Goal: Find contact information: Find contact information

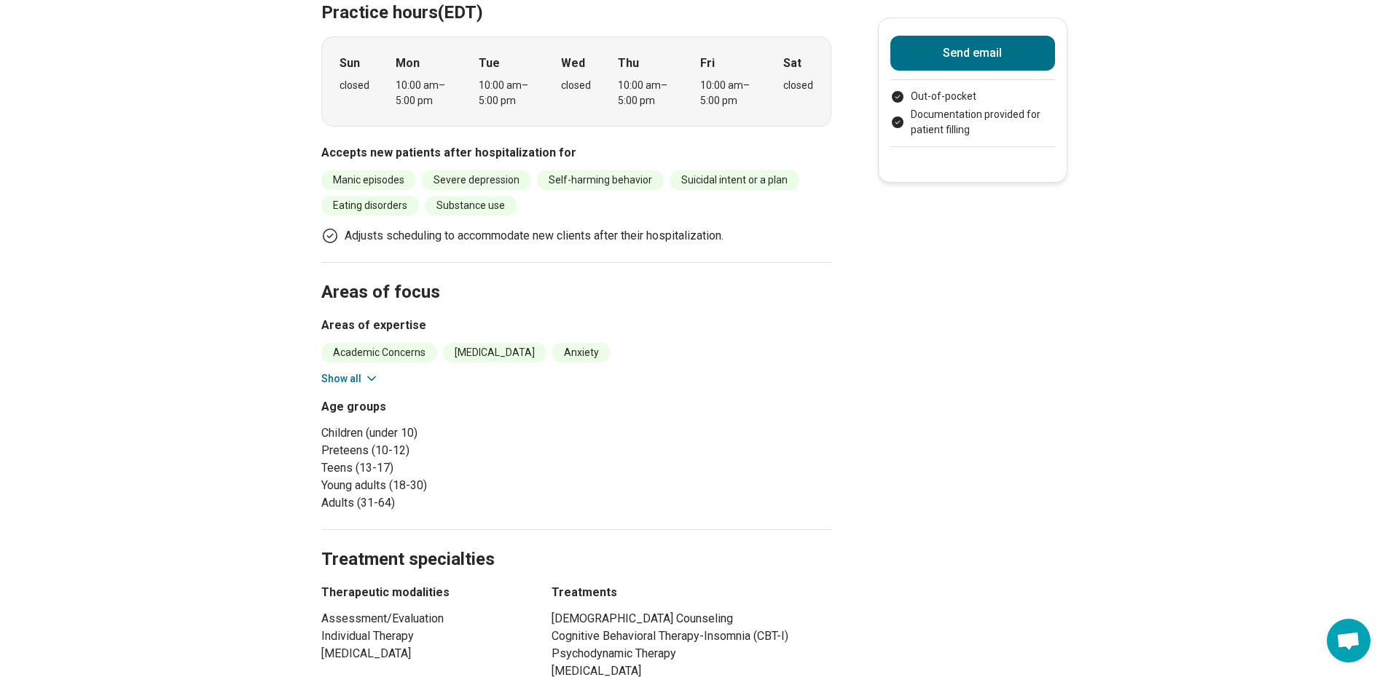
scroll to position [801, 0]
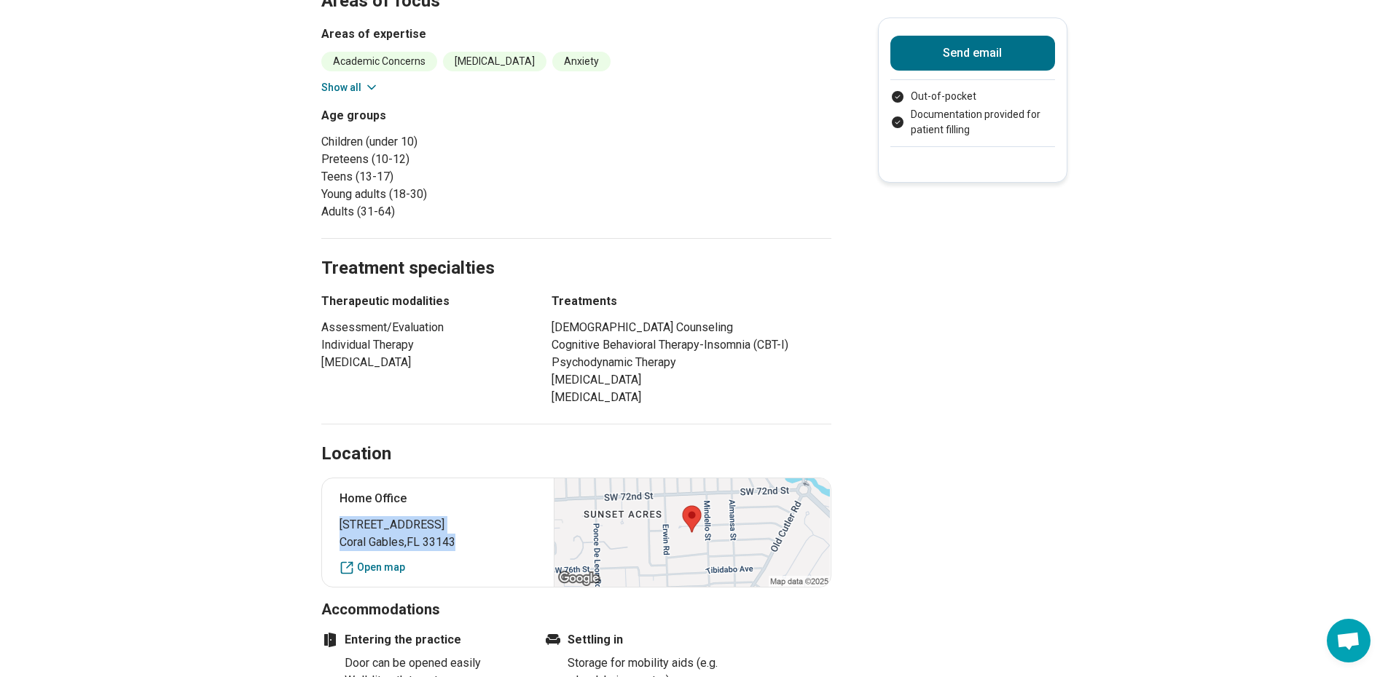
drag, startPoint x: 461, startPoint y: 466, endPoint x: 346, endPoint y: 448, distance: 116.5
click at [346, 516] on p "[STREET_ADDRESS]" at bounding box center [437, 533] width 197 height 35
copy p "[STREET_ADDRESS]"
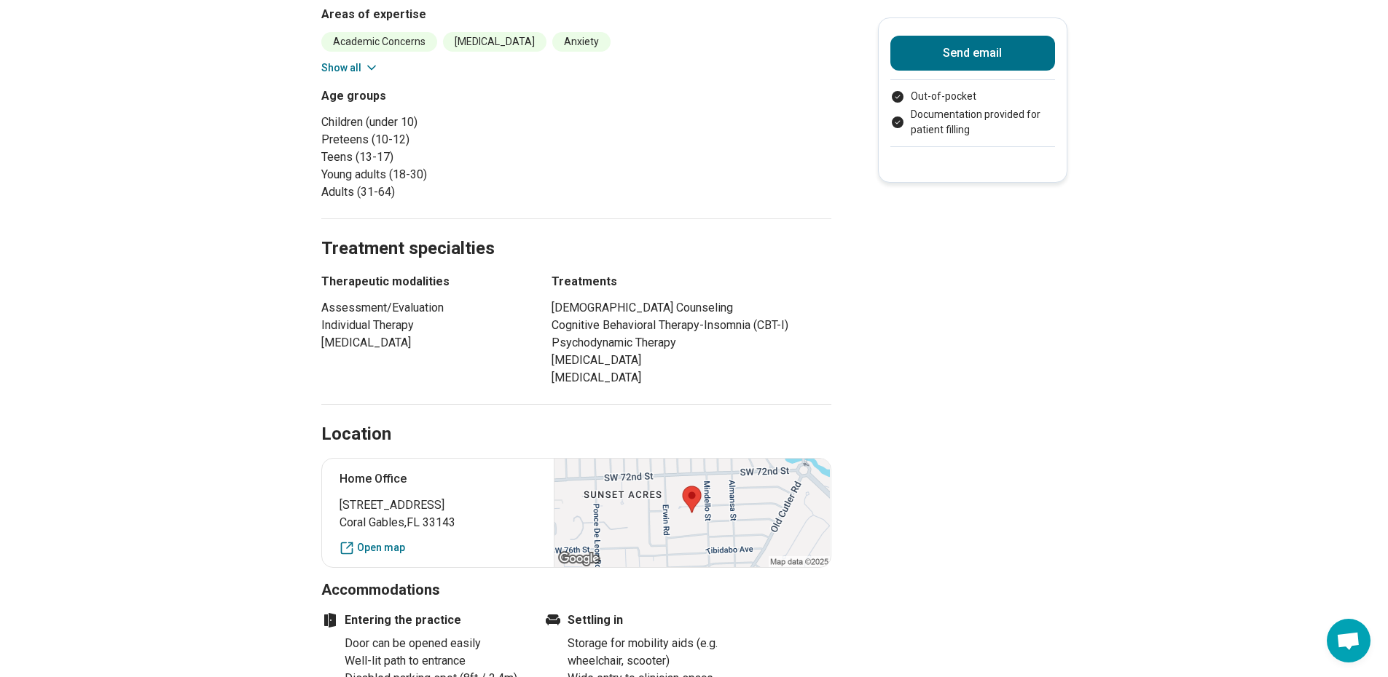
scroll to position [947, 0]
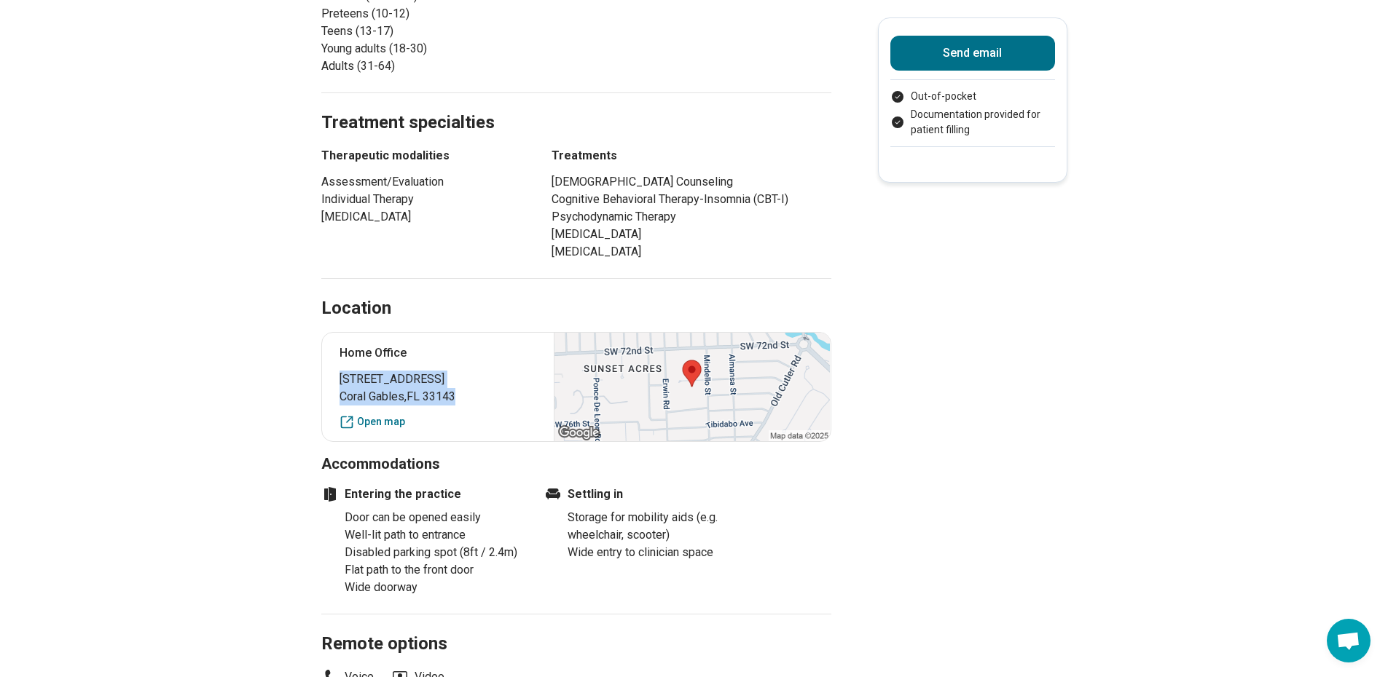
drag, startPoint x: 345, startPoint y: 302, endPoint x: 492, endPoint y: 322, distance: 148.5
click at [492, 371] on p "[STREET_ADDRESS]" at bounding box center [437, 388] width 197 height 35
copy p "[STREET_ADDRESS]"
click at [540, 518] on div "Entering the practice Door can be opened easily Well-lit path to entrance Disab…" at bounding box center [538, 535] width 434 height 122
drag, startPoint x: 468, startPoint y: 318, endPoint x: 329, endPoint y: 301, distance: 140.2
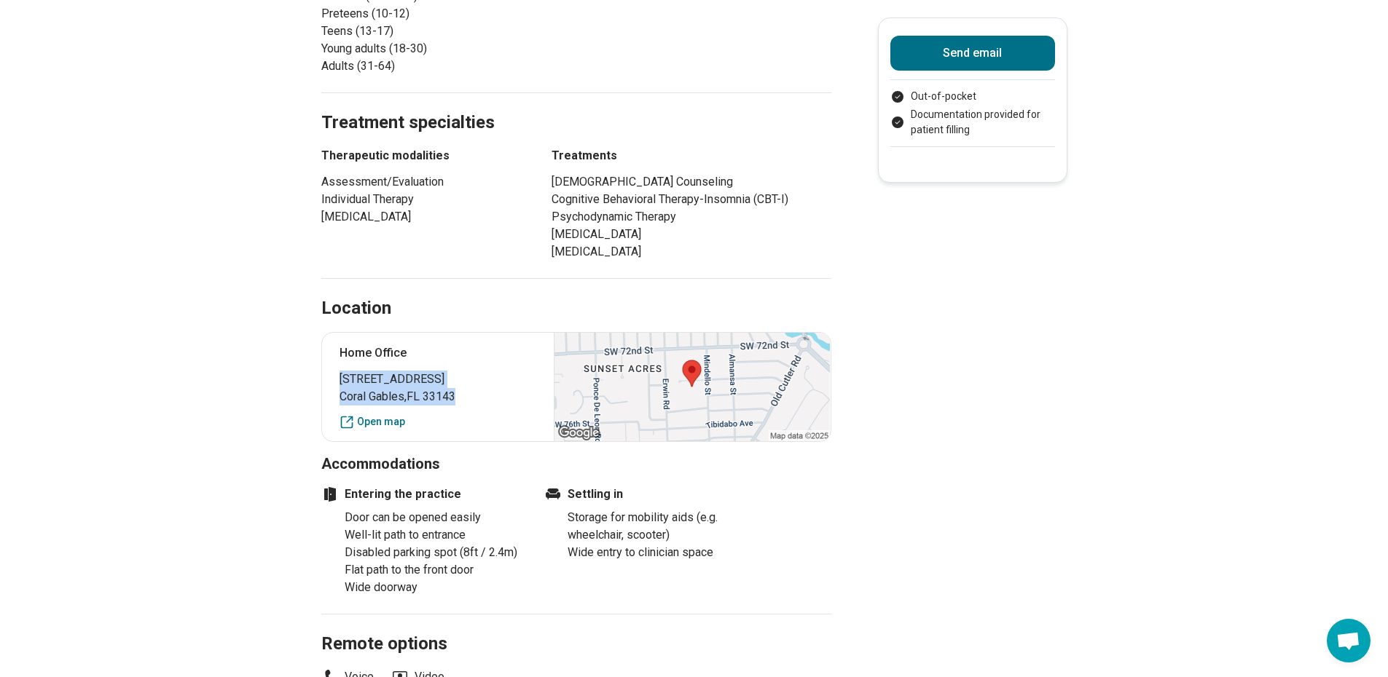
click at [329, 332] on div "Home Office [STREET_ADDRESS] Open map" at bounding box center [576, 387] width 510 height 110
copy p "[STREET_ADDRESS]"
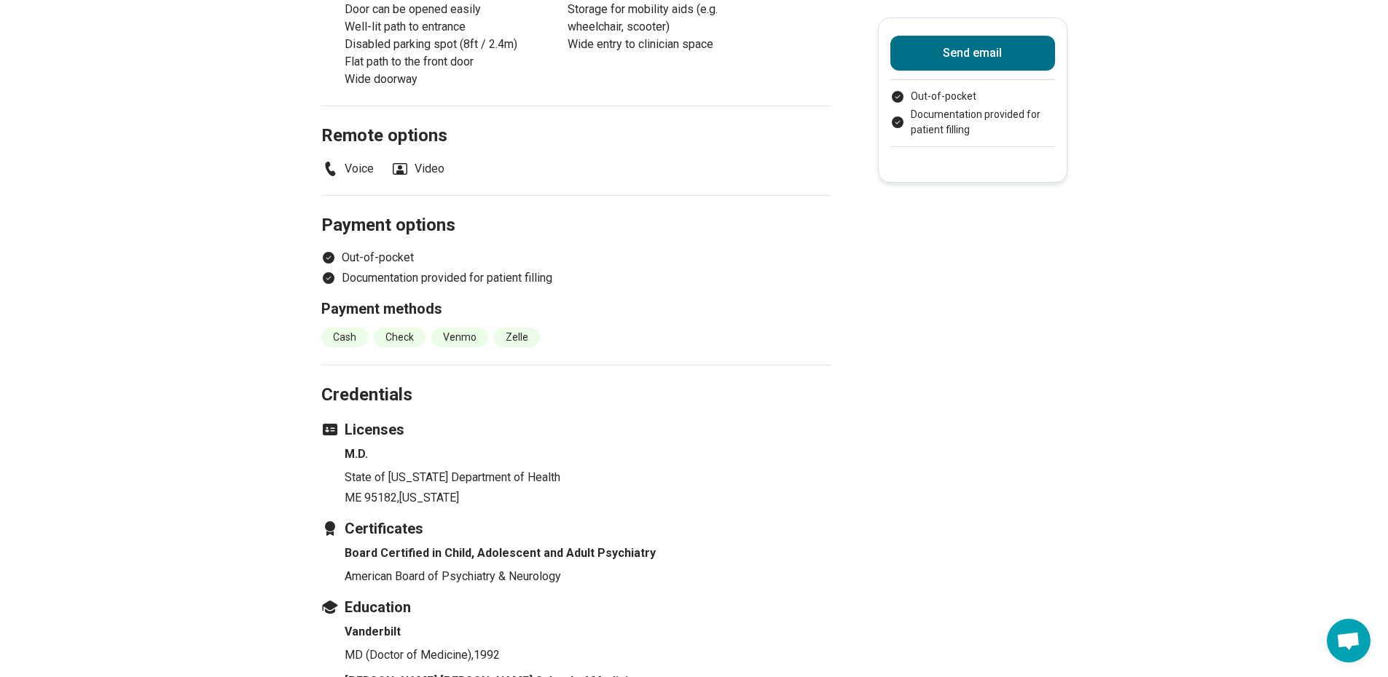
scroll to position [1457, 0]
